Goal: Task Accomplishment & Management: Complete application form

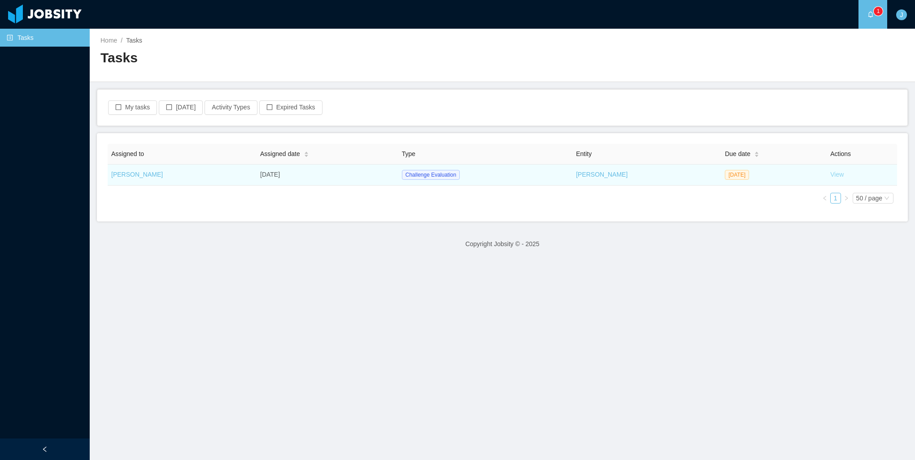
click at [830, 177] on link "View" at bounding box center [836, 174] width 13 height 7
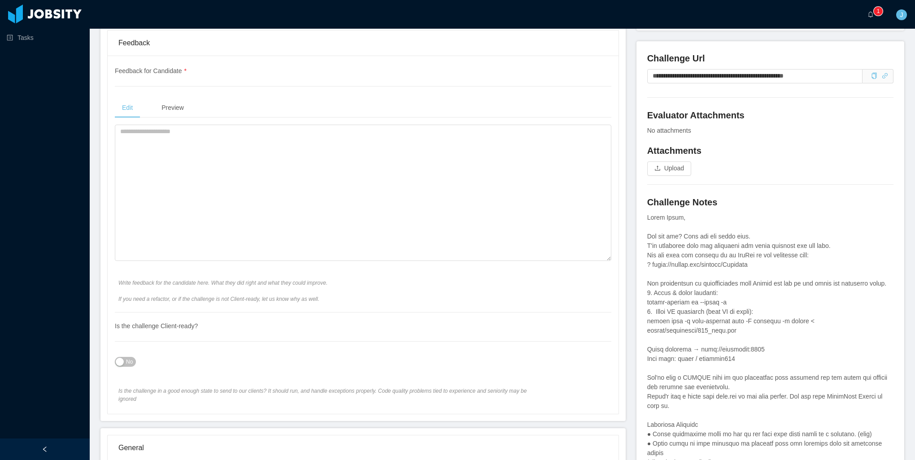
scroll to position [314, 0]
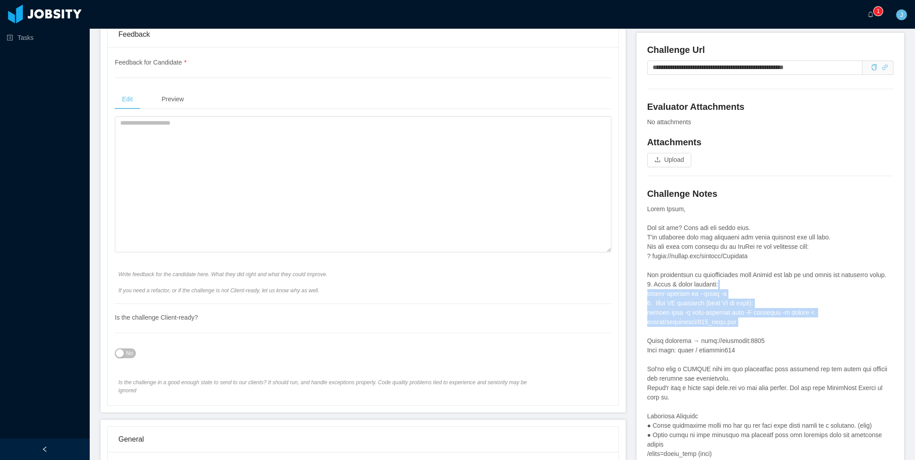
drag, startPoint x: 801, startPoint y: 311, endPoint x: 710, endPoint y: 272, distance: 98.7
click at [711, 272] on div at bounding box center [770, 431] width 246 height 452
drag, startPoint x: 710, startPoint y: 272, endPoint x: 789, endPoint y: 315, distance: 89.9
click at [789, 315] on div at bounding box center [770, 431] width 246 height 452
click at [793, 322] on div at bounding box center [770, 431] width 246 height 452
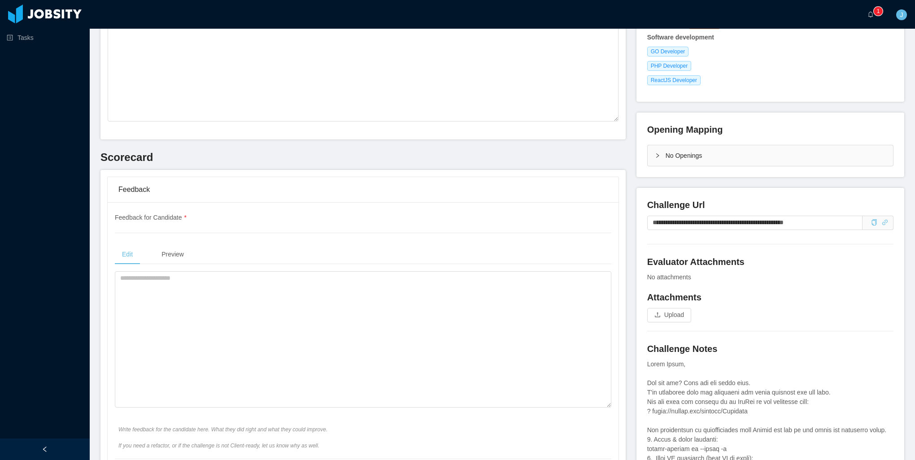
scroll to position [135, 0]
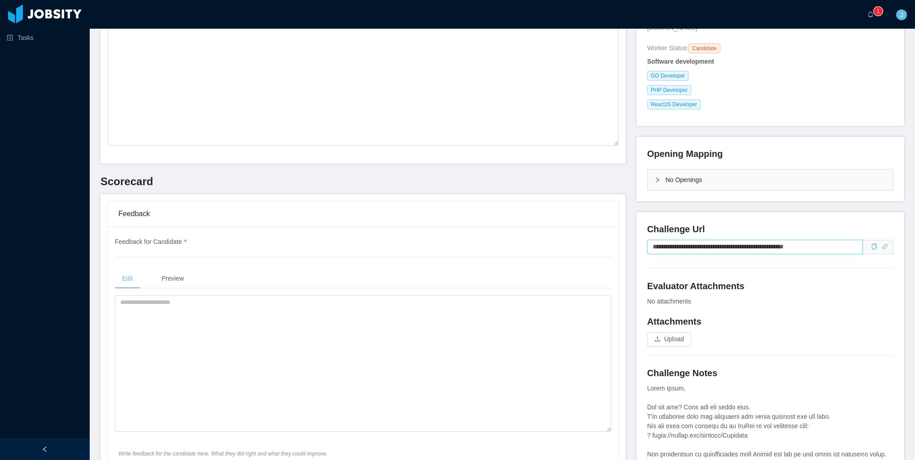
click at [773, 240] on input "**********" at bounding box center [754, 247] width 215 height 14
click at [872, 244] on icon "icon: copy" at bounding box center [874, 247] width 5 height 6
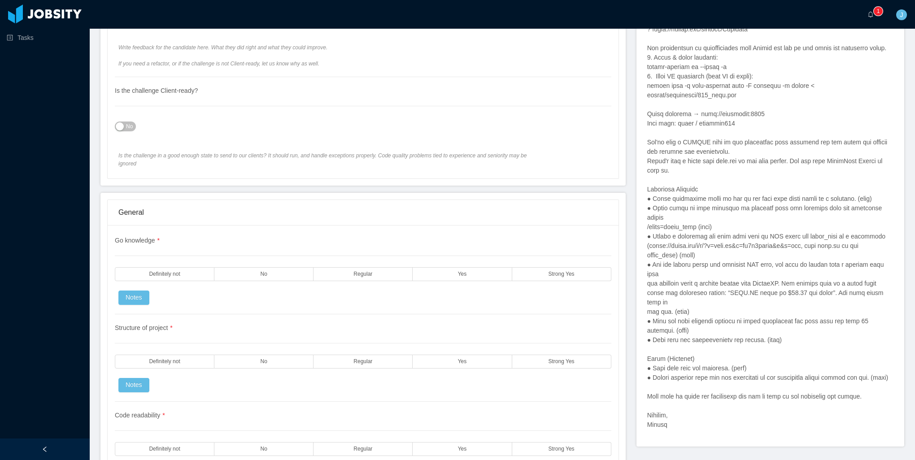
scroll to position [404, 0]
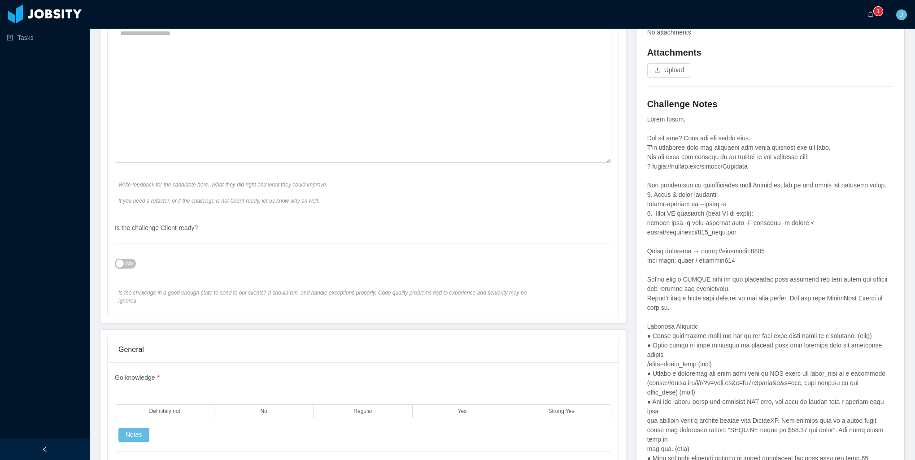
click at [861, 288] on div at bounding box center [770, 341] width 246 height 452
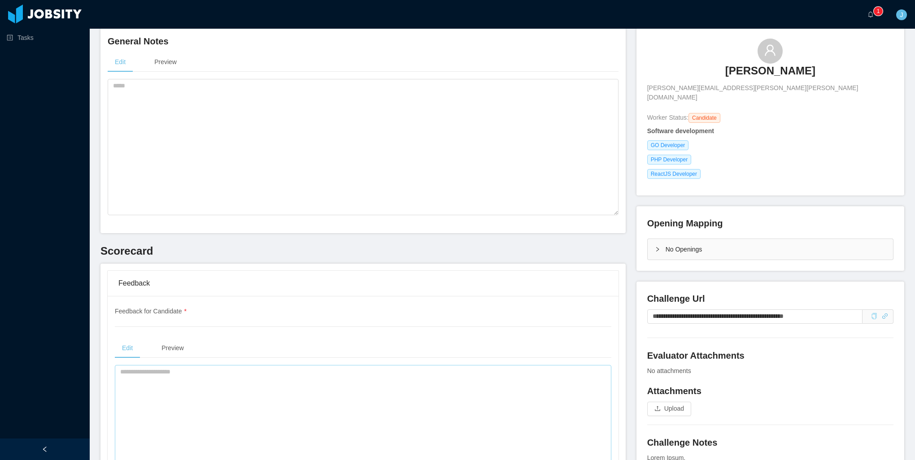
scroll to position [179, 0]
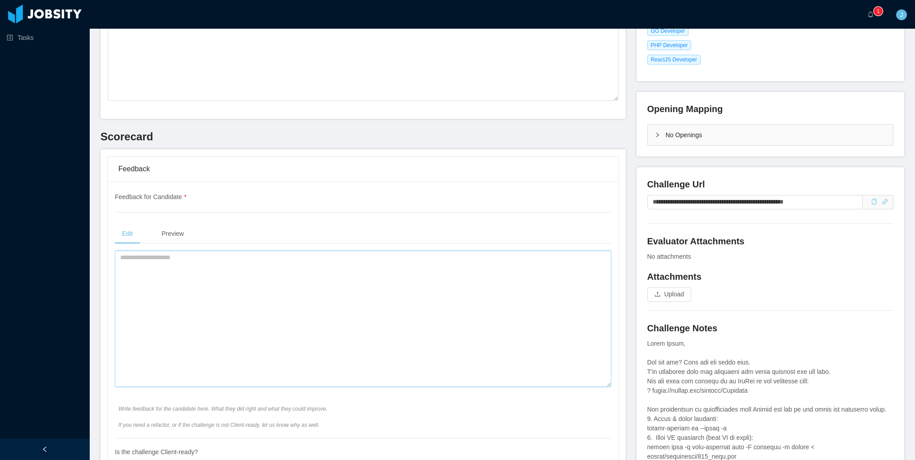
click at [298, 308] on textarea at bounding box center [363, 319] width 497 height 136
type textarea "*"
drag, startPoint x: 353, startPoint y: 258, endPoint x: 272, endPoint y: 259, distance: 80.7
click at [272, 259] on textarea "**********" at bounding box center [361, 319] width 492 height 136
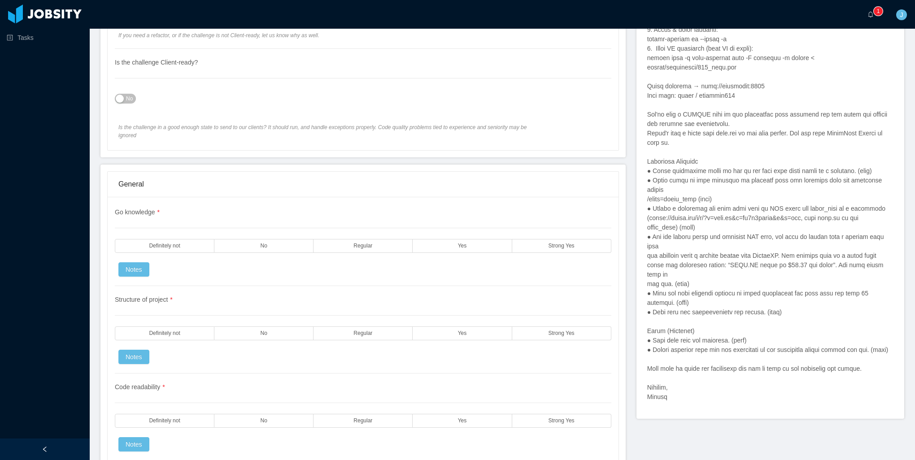
scroll to position [583, 0]
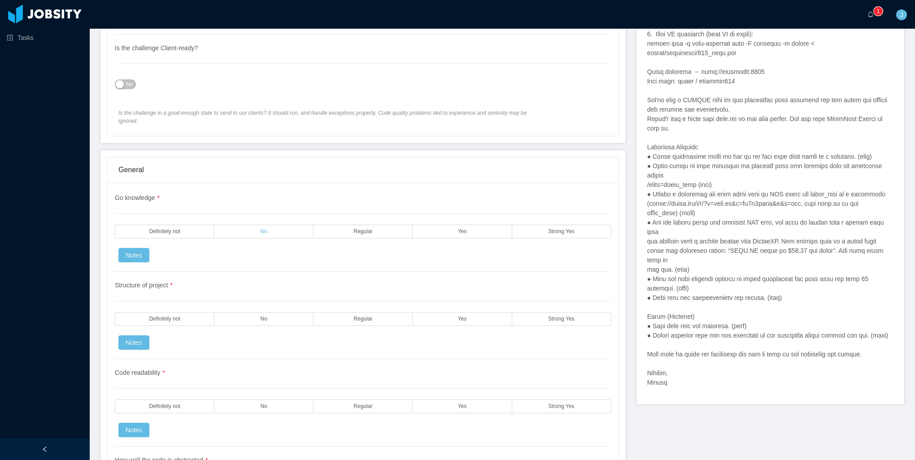
type textarea "**********"
click at [249, 225] on label "No" at bounding box center [263, 232] width 99 height 14
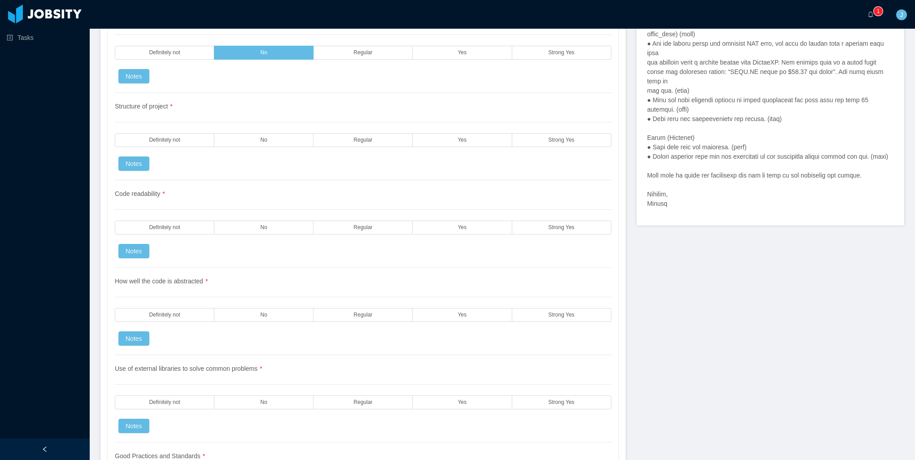
scroll to position [763, 0]
click at [287, 133] on label "No" at bounding box center [263, 140] width 99 height 14
click at [292, 220] on label "No" at bounding box center [263, 227] width 99 height 14
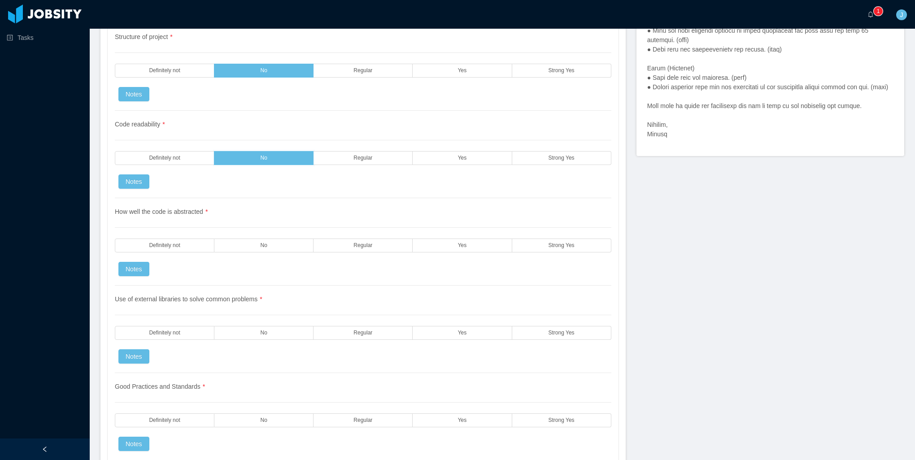
scroll to position [852, 0]
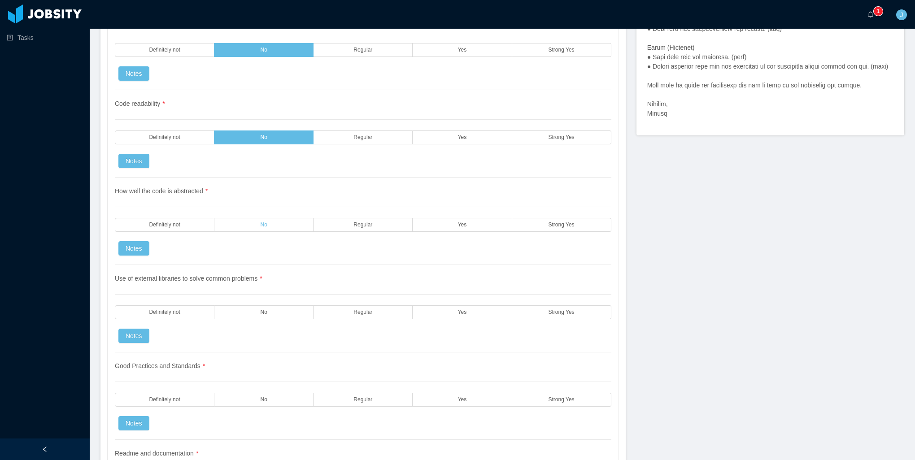
click at [287, 218] on label "No" at bounding box center [263, 225] width 99 height 14
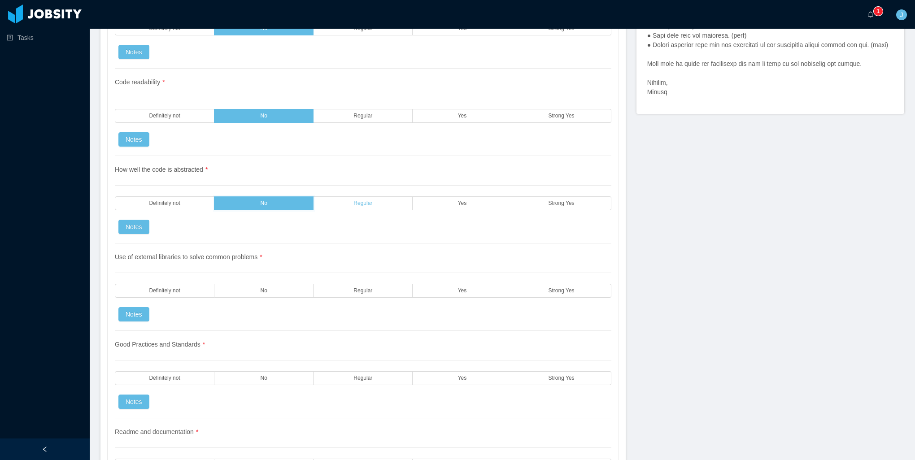
scroll to position [807, 0]
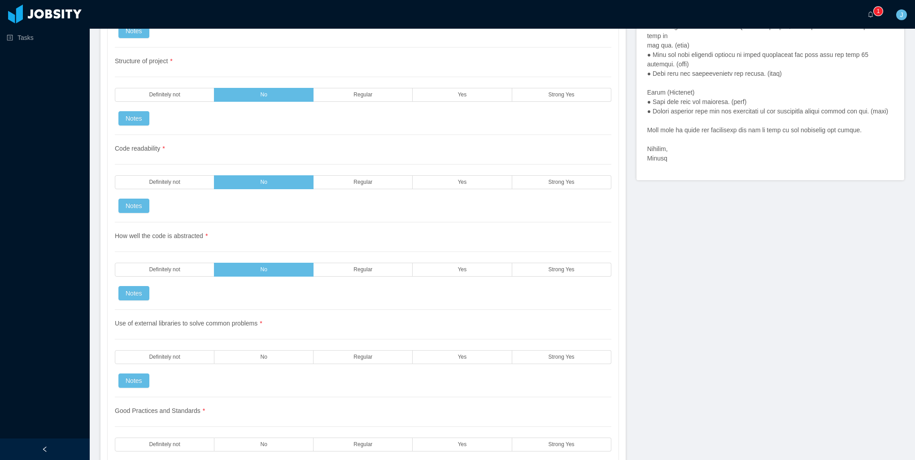
click at [349, 186] on div "Code readability * Definitely not No Regular Yes Strong Yes Notes" at bounding box center [363, 178] width 497 height 87
click at [359, 178] on label "Regular" at bounding box center [363, 182] width 99 height 14
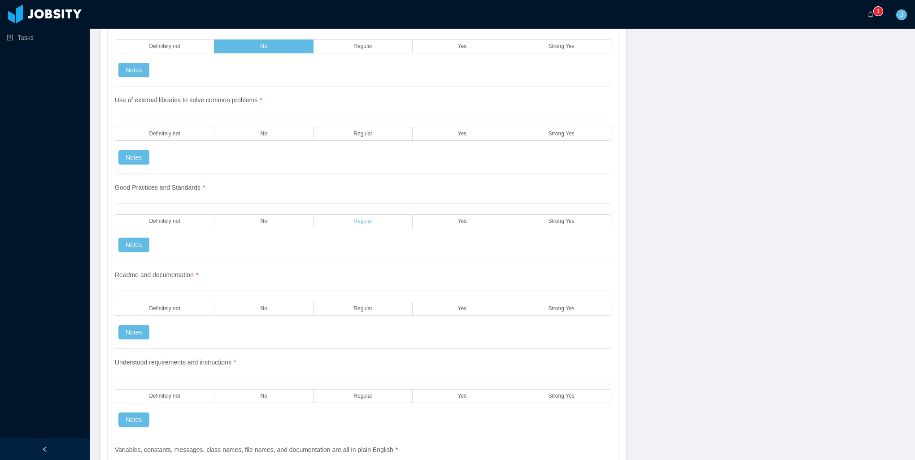
scroll to position [1032, 0]
click at [304, 214] on label "No" at bounding box center [263, 221] width 99 height 14
click at [361, 130] on span "Regular" at bounding box center [362, 133] width 19 height 6
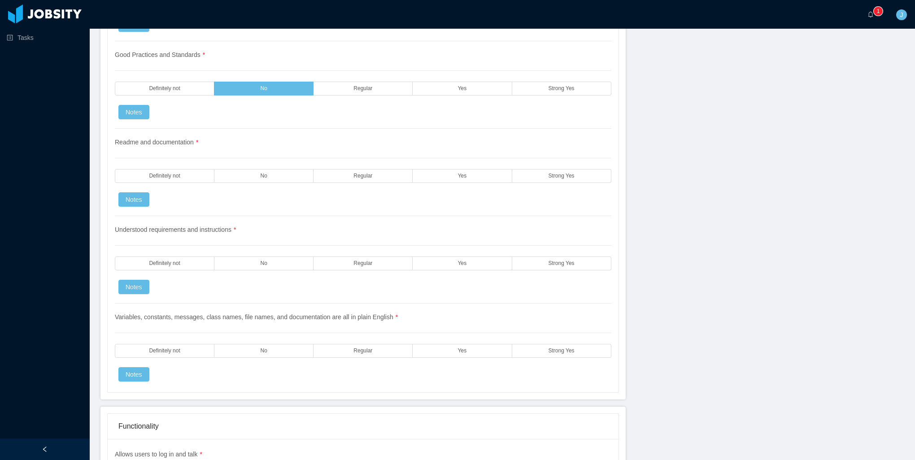
scroll to position [1166, 0]
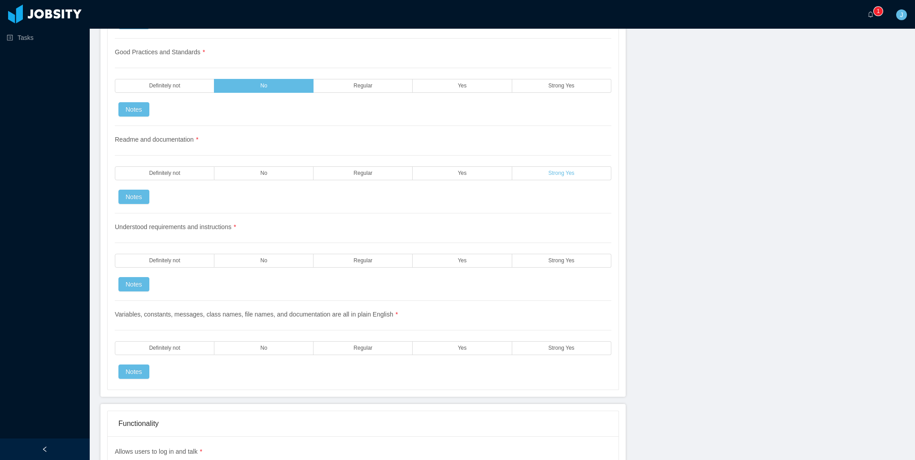
click at [540, 166] on label "Strong Yes" at bounding box center [561, 173] width 99 height 14
click at [544, 254] on label "Strong Yes" at bounding box center [561, 261] width 99 height 14
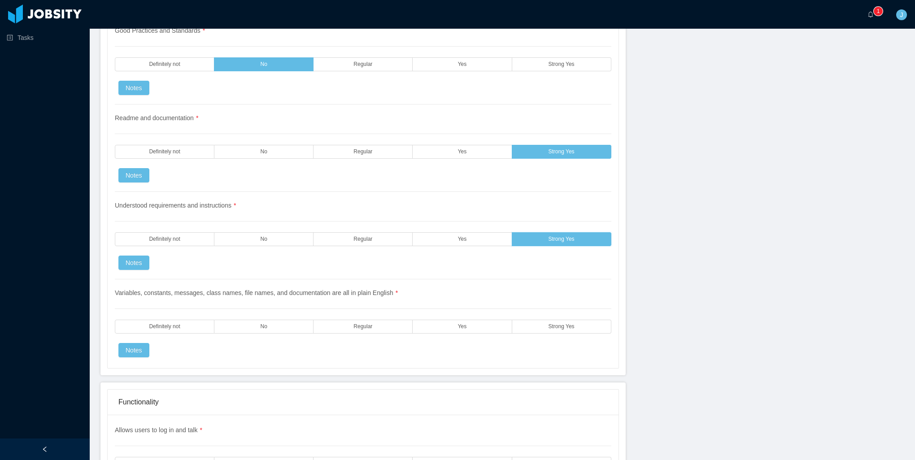
scroll to position [1256, 0]
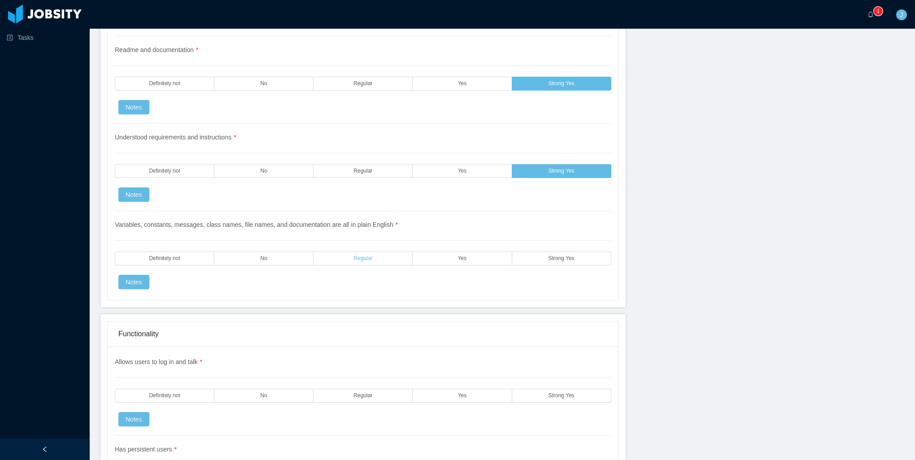
click at [362, 256] on span "Regular" at bounding box center [362, 259] width 19 height 6
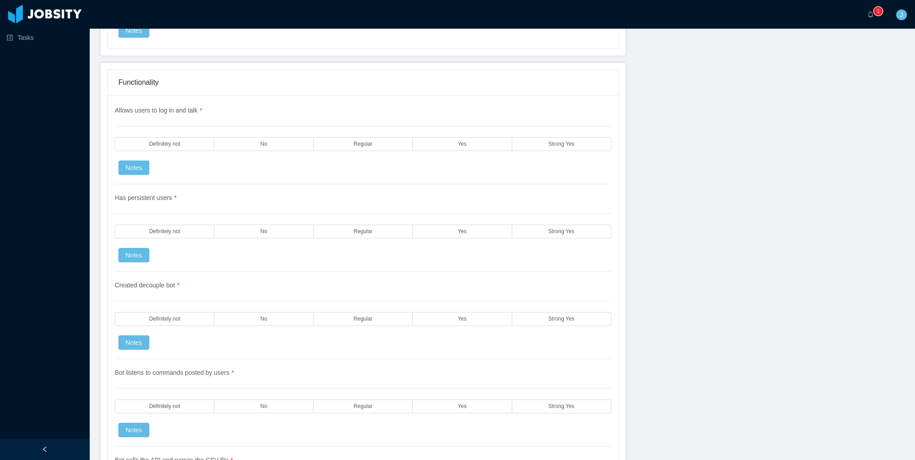
scroll to position [1525, 0]
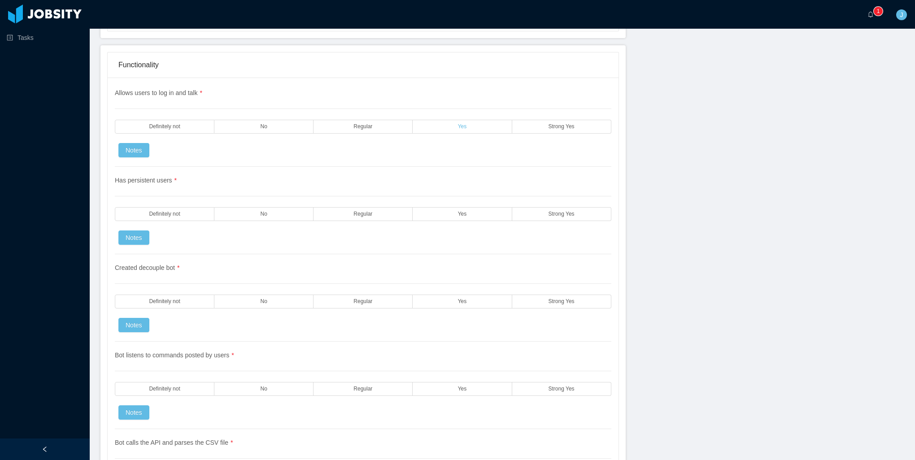
drag, startPoint x: 451, startPoint y: 117, endPoint x: 447, endPoint y: 161, distance: 44.6
click at [451, 120] on label "Yes" at bounding box center [462, 127] width 99 height 14
click at [447, 207] on label "Yes" at bounding box center [462, 214] width 99 height 14
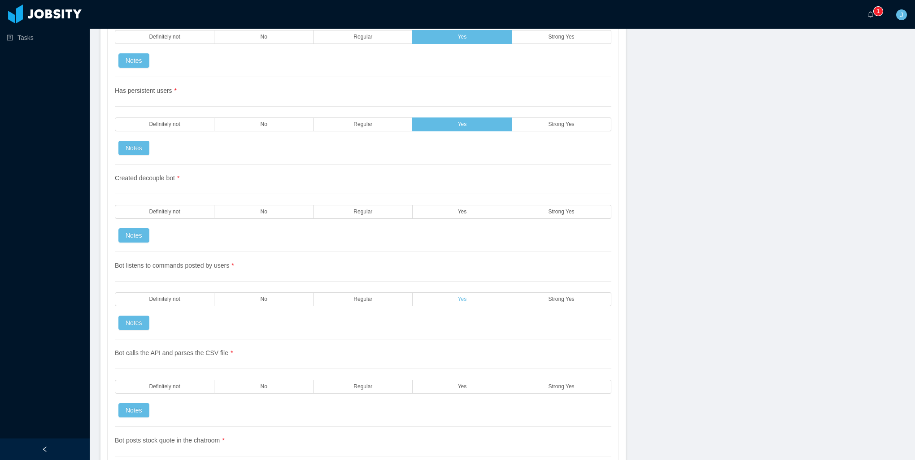
click at [458, 296] on span "Yes" at bounding box center [462, 299] width 9 height 6
click at [462, 209] on span "Yes" at bounding box center [462, 212] width 9 height 6
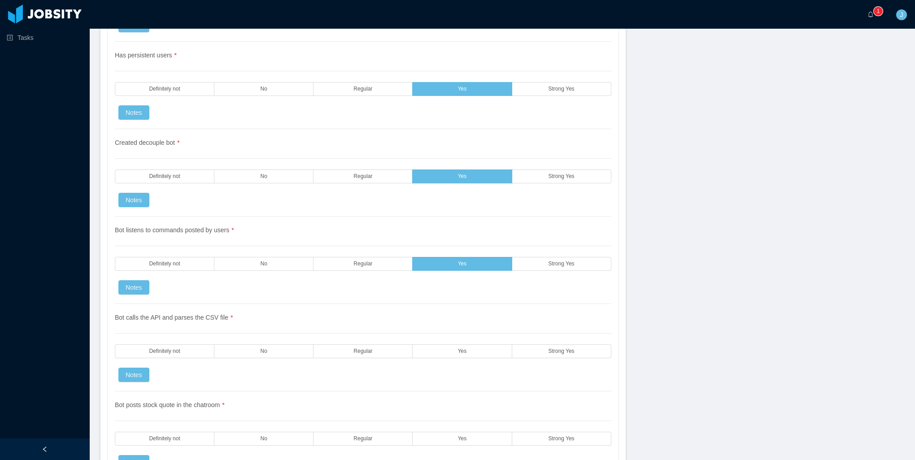
scroll to position [1749, 0]
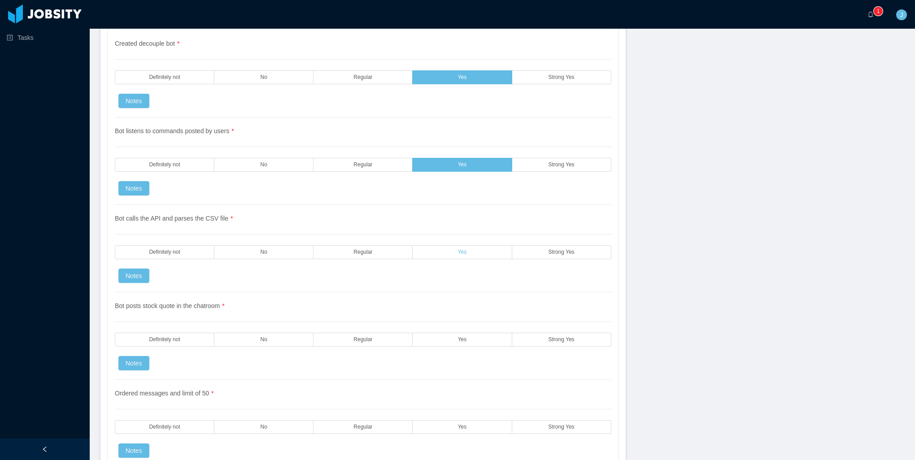
click at [448, 245] on label "Yes" at bounding box center [462, 252] width 99 height 14
click at [447, 335] on div "Bot posts stock quote in the chatroom * Definitely not No Regular Yes Strong Ye…" at bounding box center [363, 335] width 497 height 87
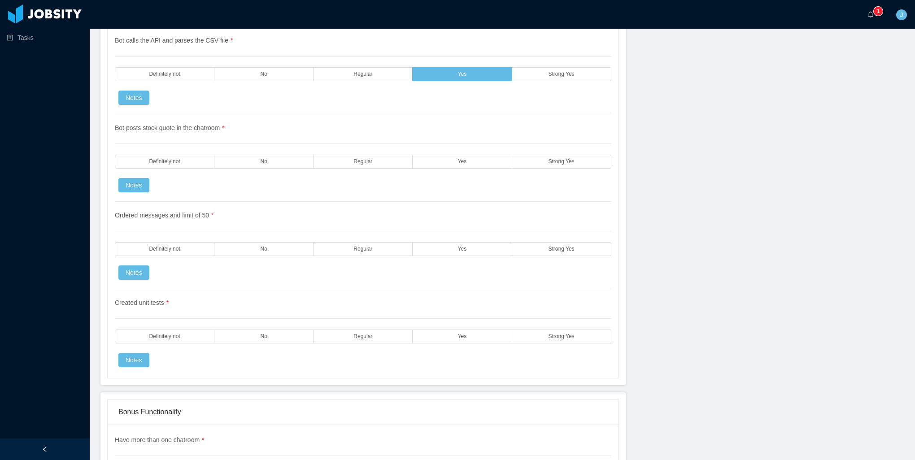
scroll to position [1929, 0]
click at [467, 241] on label "Yes" at bounding box center [462, 248] width 99 height 14
click at [465, 153] on label "Yes" at bounding box center [462, 160] width 99 height 14
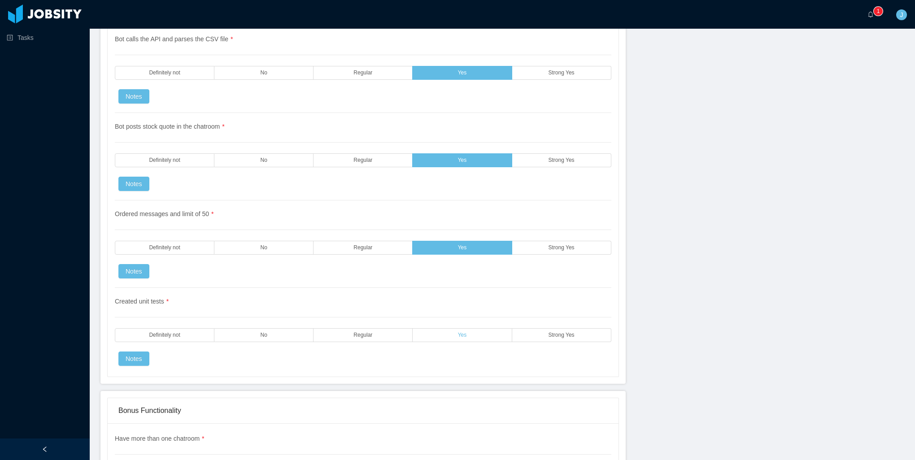
click at [460, 332] on span "Yes" at bounding box center [462, 335] width 9 height 6
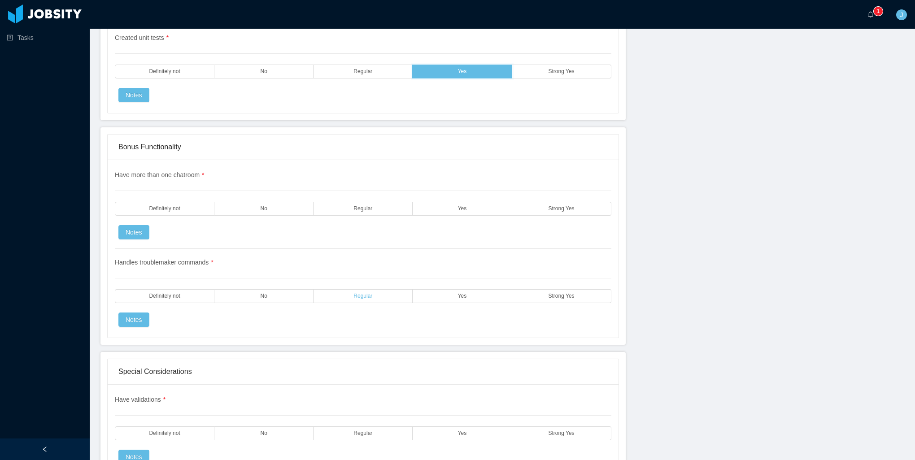
scroll to position [2198, 0]
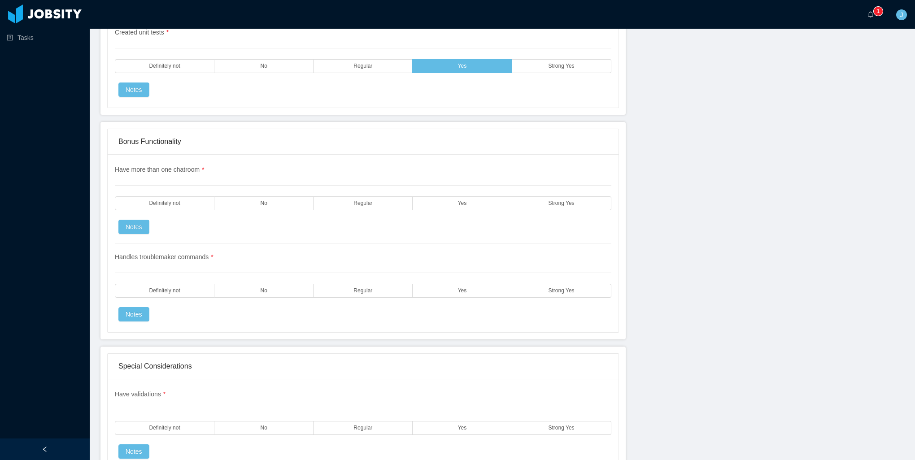
drag, startPoint x: 364, startPoint y: 187, endPoint x: 364, endPoint y: 205, distance: 17.5
click at [364, 200] on span "Regular" at bounding box center [362, 203] width 19 height 6
click at [353, 288] on span "Regular" at bounding box center [362, 291] width 19 height 6
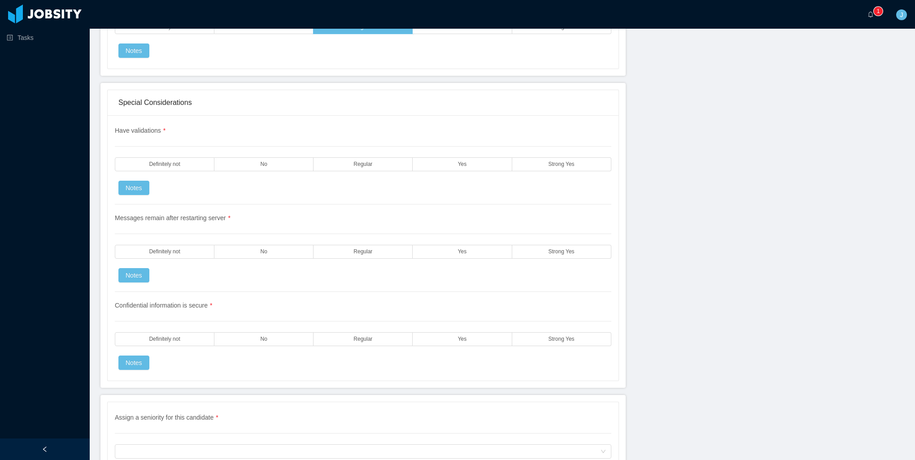
scroll to position [2467, 0]
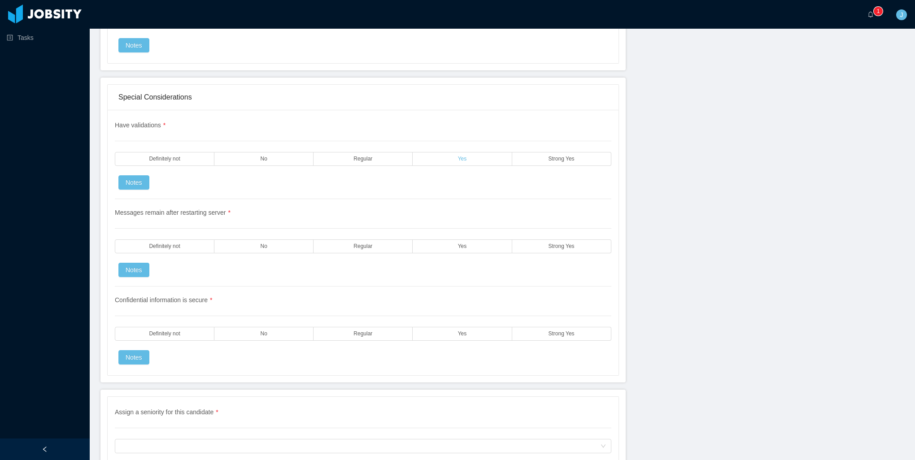
click at [445, 152] on label "Yes" at bounding box center [462, 159] width 99 height 14
click at [447, 240] on label "Yes" at bounding box center [462, 247] width 99 height 14
click at [429, 335] on div "Confidential information is secure * Definitely not No Regular Yes Strong Yes N…" at bounding box center [363, 326] width 497 height 78
click at [376, 327] on label "Regular" at bounding box center [363, 334] width 99 height 14
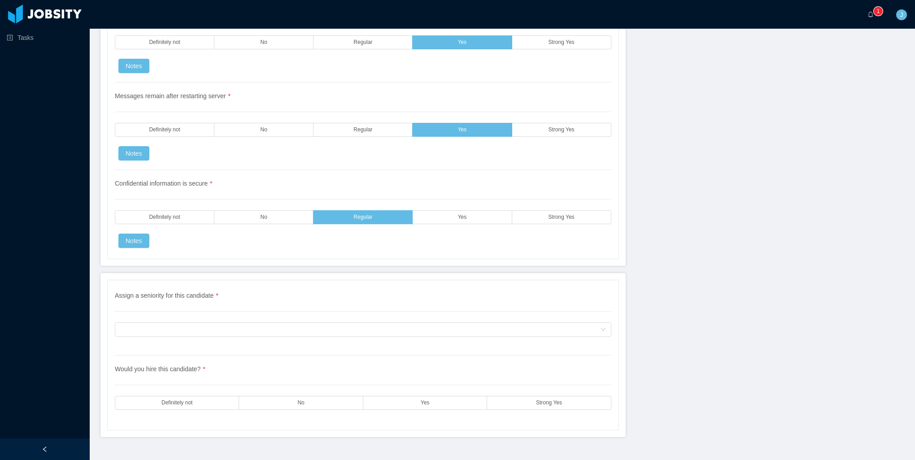
scroll to position [2586, 0]
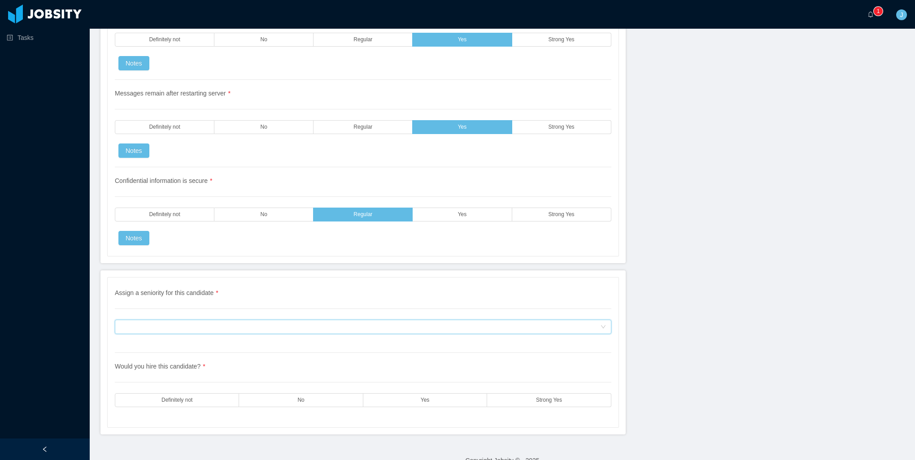
click at [236, 320] on div "Assign a seniority for this candidate" at bounding box center [360, 326] width 480 height 13
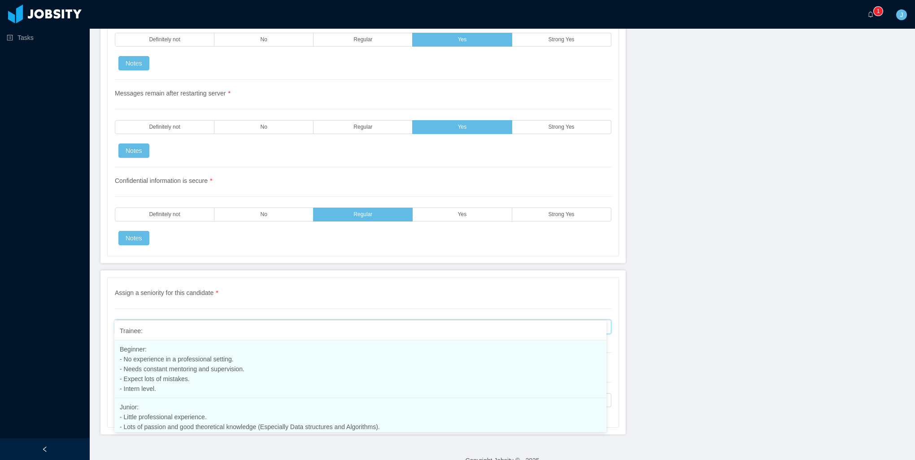
scroll to position [23, 0]
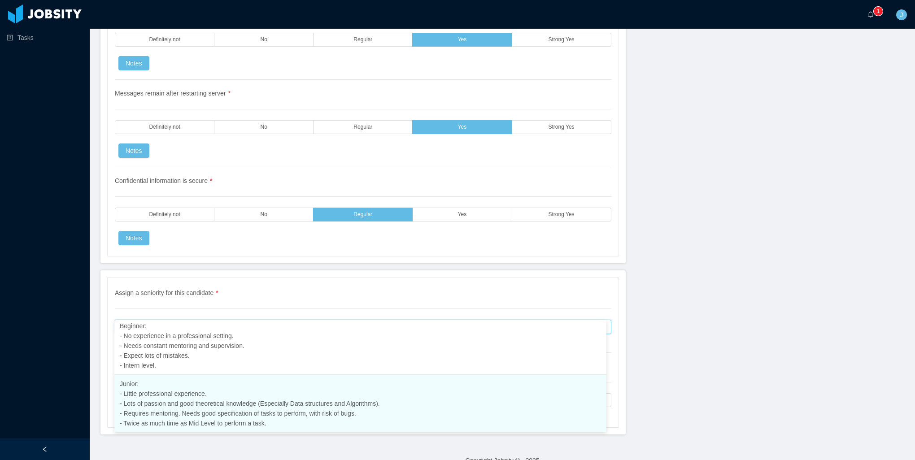
click at [209, 400] on span "Junior: - Little professional experience. - Lots of passion and good theoretica…" at bounding box center [250, 403] width 260 height 47
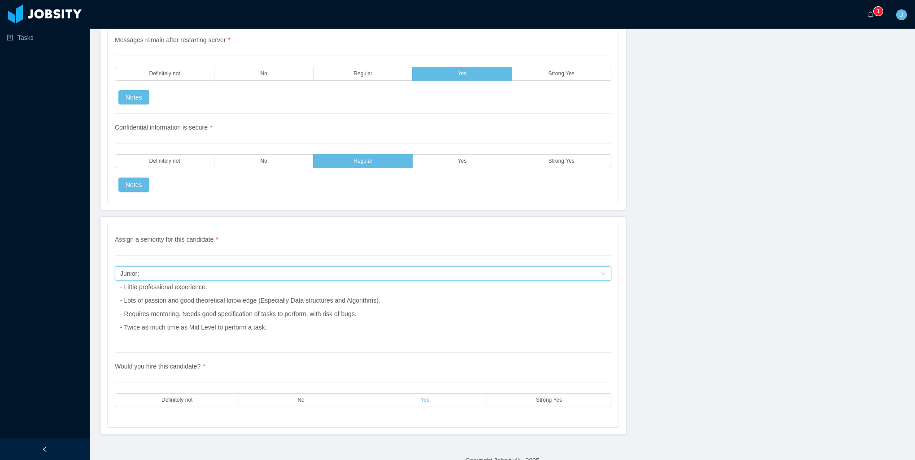
click at [437, 393] on label "Yes" at bounding box center [425, 400] width 124 height 14
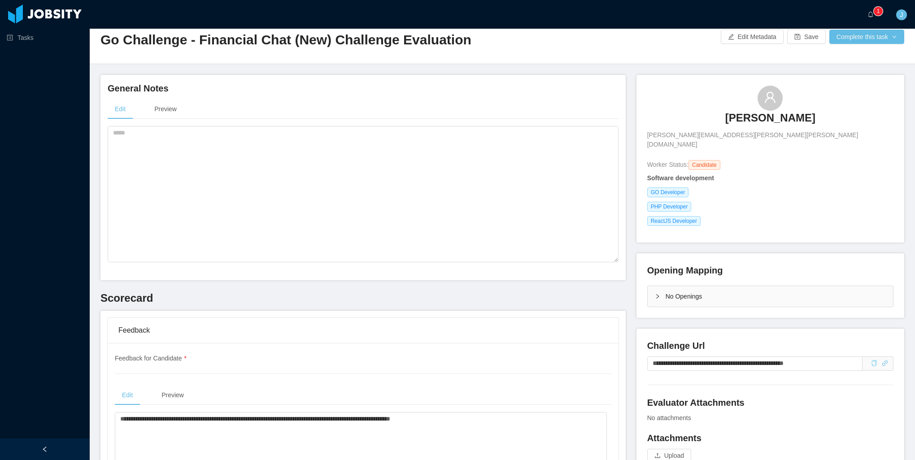
scroll to position [0, 0]
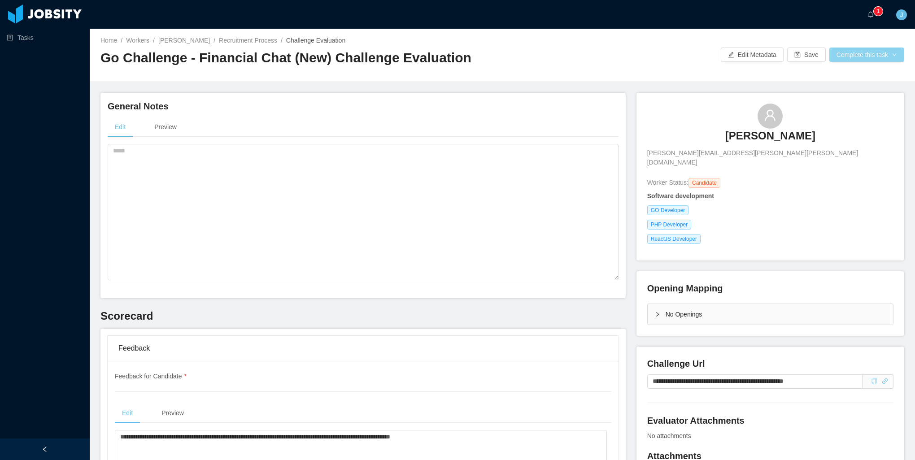
click at [862, 57] on button "Complete this task" at bounding box center [866, 55] width 75 height 14
click at [848, 76] on button "Save Evaluation" at bounding box center [861, 75] width 70 height 14
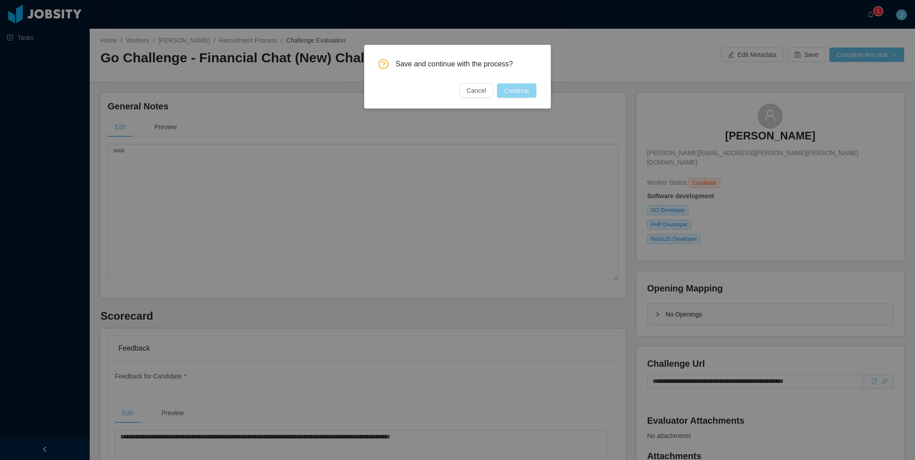
click at [526, 94] on button "Continue" at bounding box center [516, 90] width 39 height 14
click at [388, 414] on div "Save and continue with the process? Cancel Continue" at bounding box center [457, 230] width 915 height 460
